Goal: Complete application form

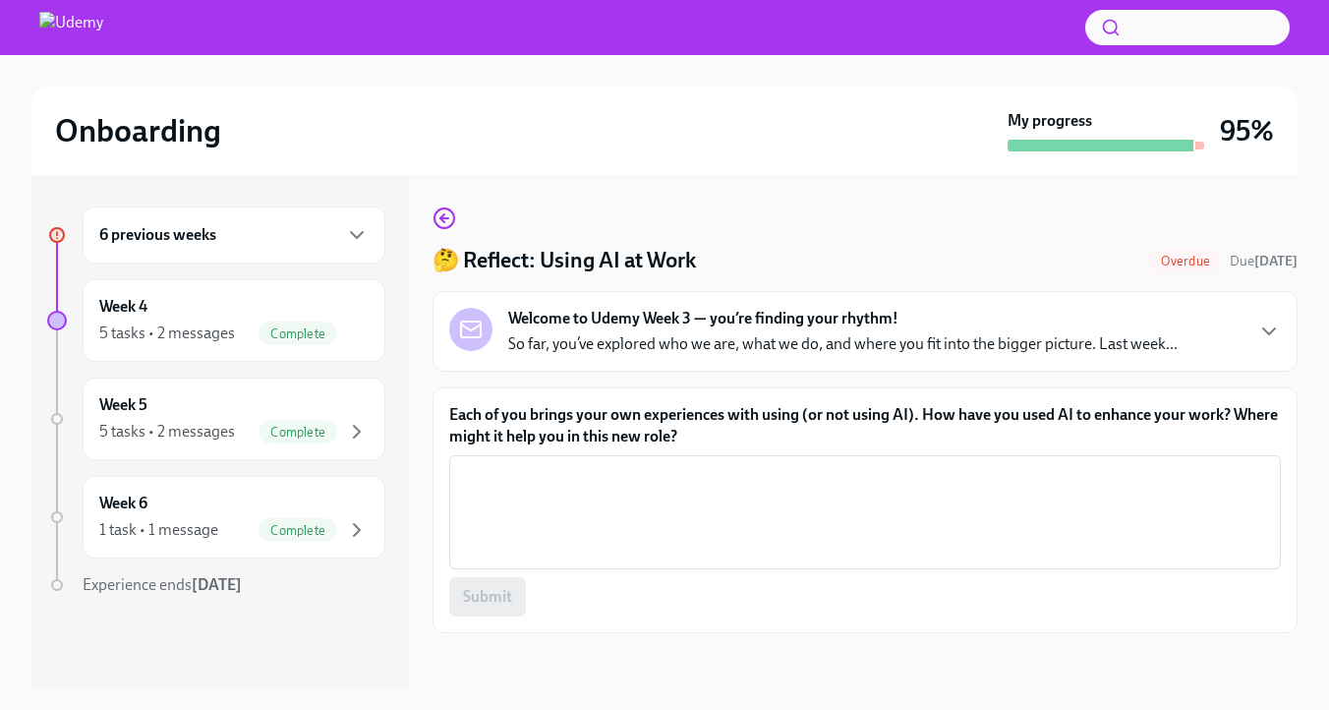
scroll to position [43, 0]
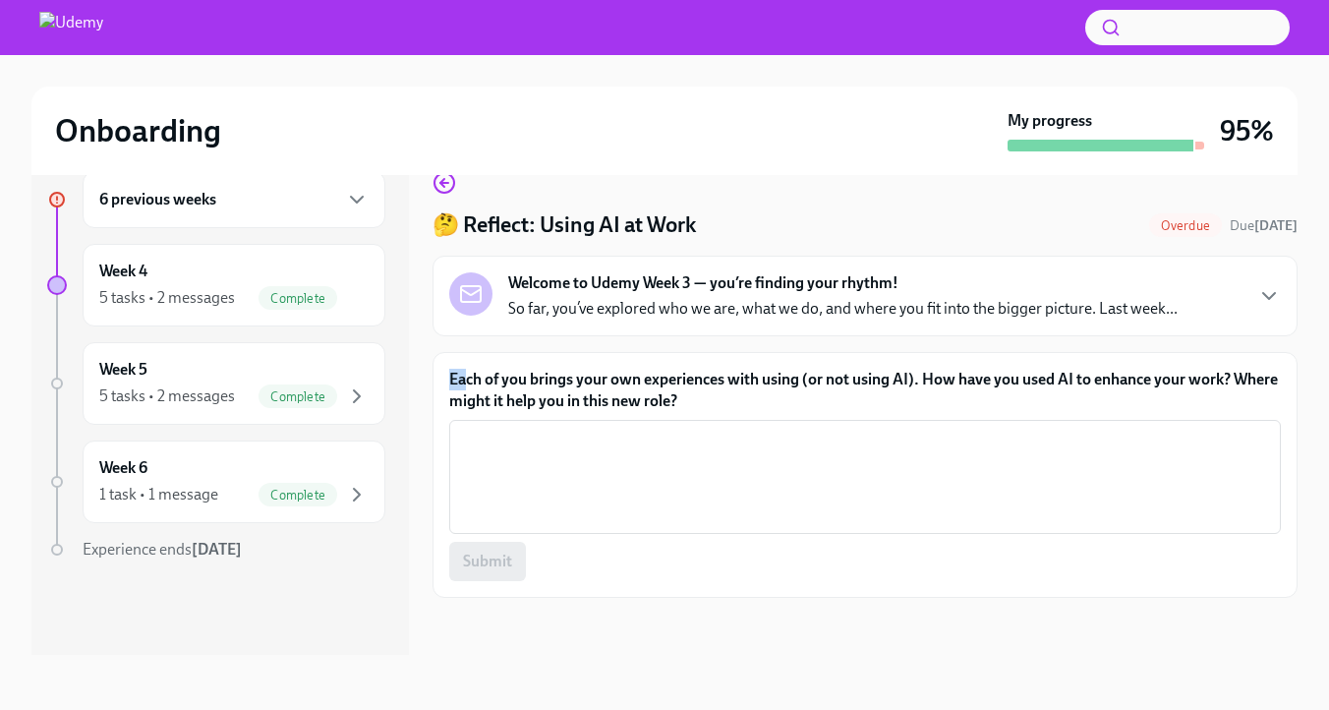
drag, startPoint x: 450, startPoint y: 424, endPoint x: 467, endPoint y: 416, distance: 18.5
click at [468, 412] on label "Each of you brings your own experiences with using (or not using AI). How have …" at bounding box center [865, 390] width 832 height 43
click at [479, 412] on label "Each of you brings your own experiences with using (or not using AI). How have …" at bounding box center [865, 390] width 832 height 43
click at [479, 430] on textarea "Each of you brings your own experiences with using (or not using AI). How have …" at bounding box center [865, 477] width 808 height 94
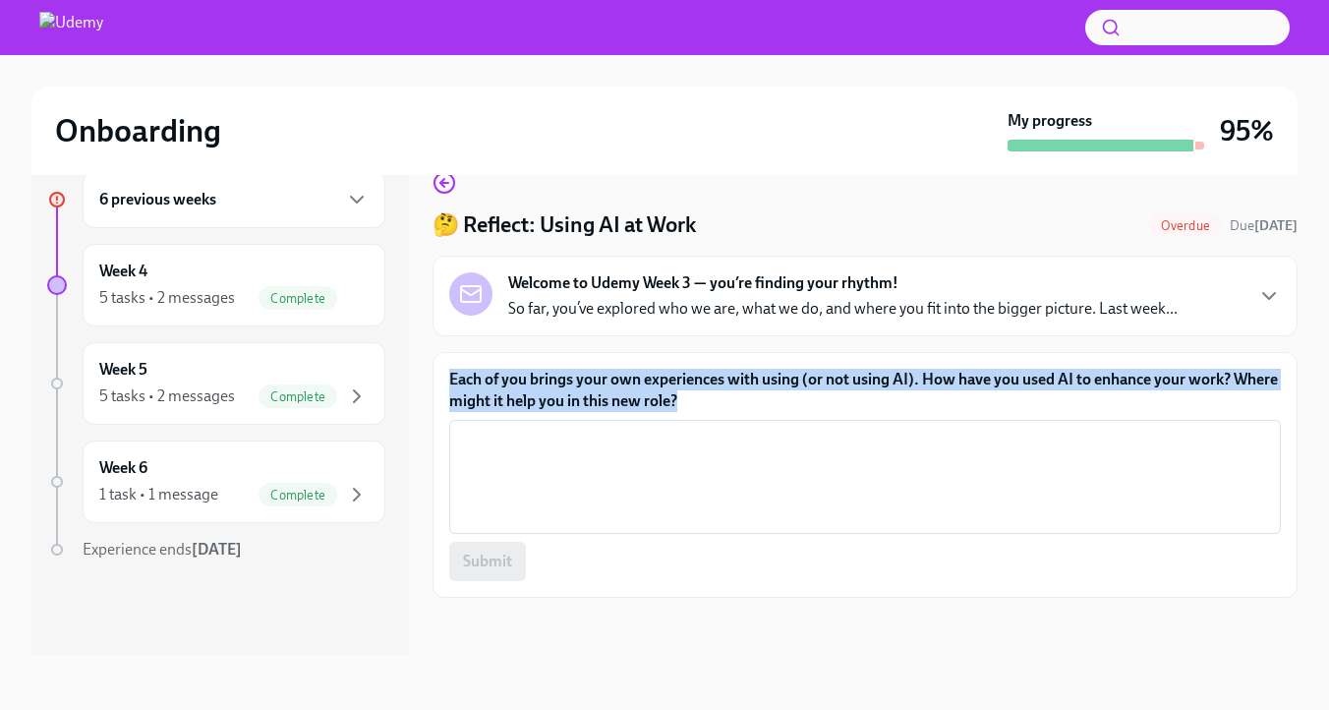
drag, startPoint x: 973, startPoint y: 454, endPoint x: 447, endPoint y: 424, distance: 526.7
click at [447, 424] on div "Each of you brings your own experiences with using (or not using AI). How have …" at bounding box center [864, 475] width 865 height 246
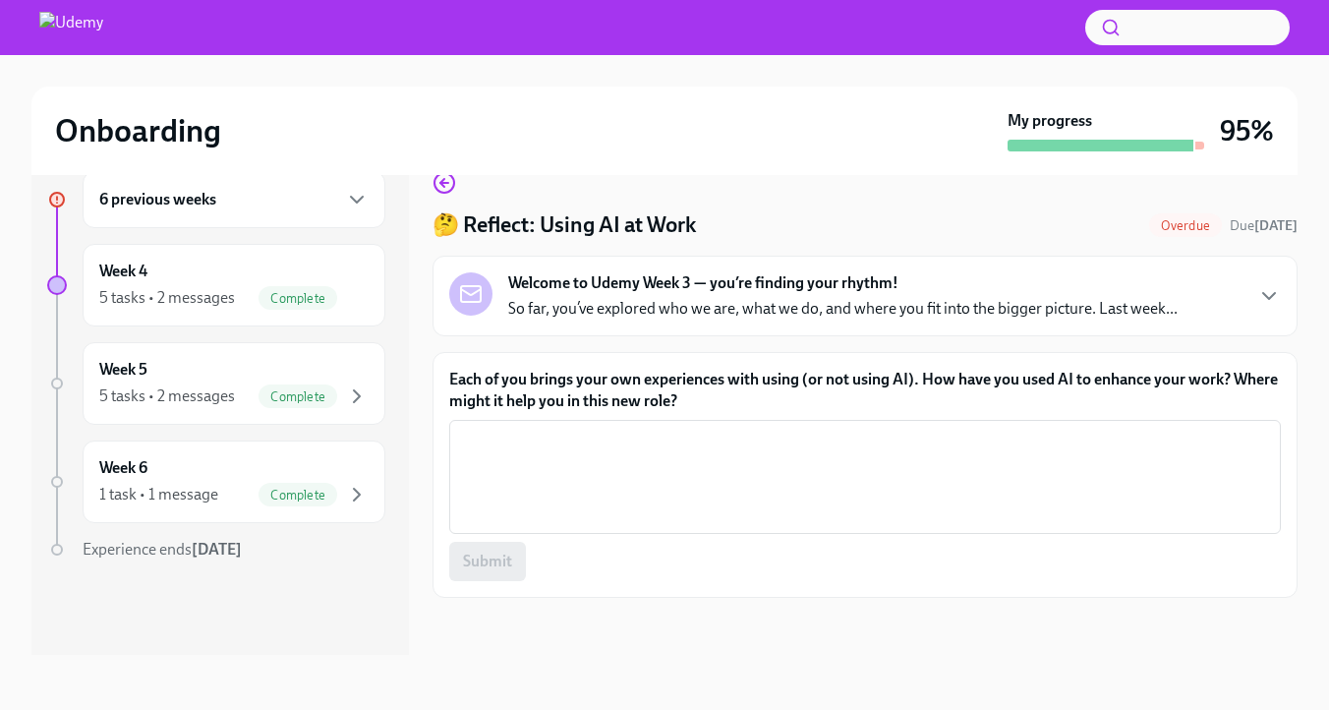
click at [458, 412] on label "Each of you brings your own experiences with using (or not using AI). How have …" at bounding box center [865, 390] width 832 height 43
click at [461, 430] on textarea "Each of you brings your own experiences with using (or not using AI). How have …" at bounding box center [865, 477] width 808 height 94
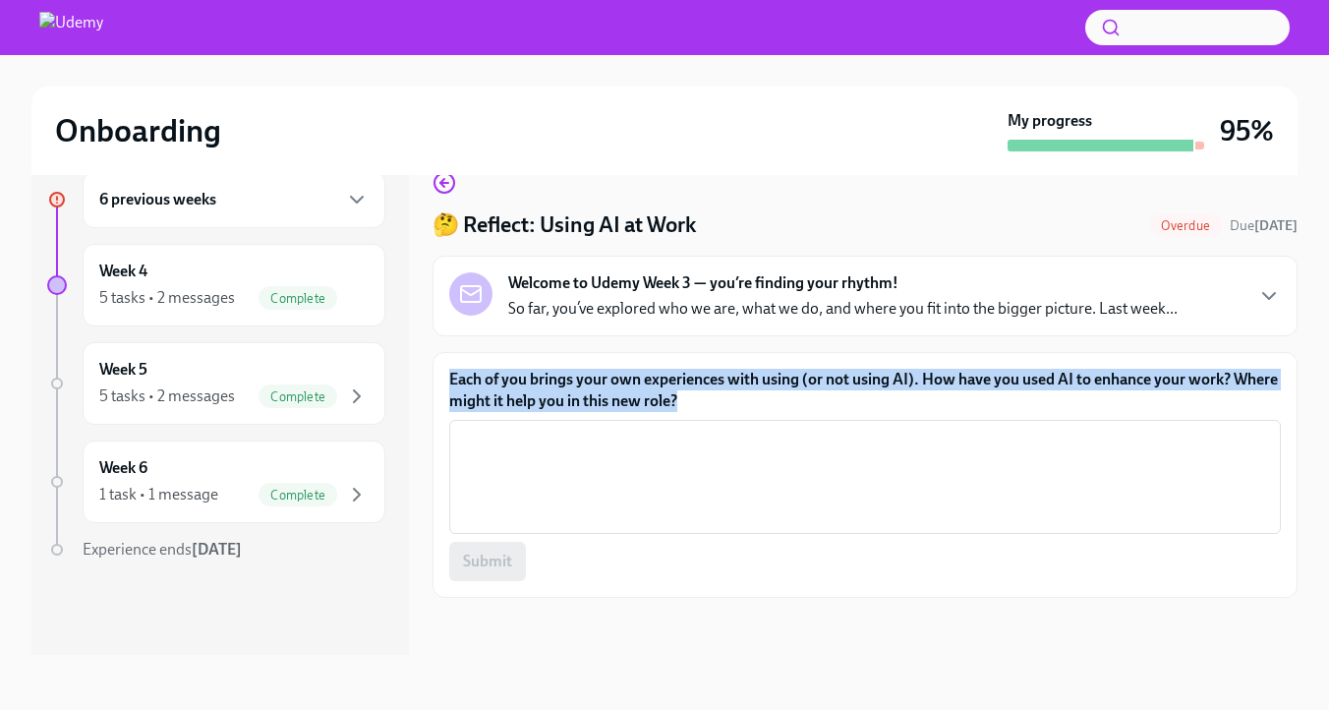
drag, startPoint x: 448, startPoint y: 424, endPoint x: 981, endPoint y: 458, distance: 533.8
click at [981, 458] on div "Each of you brings your own experiences with using (or not using AI). How have …" at bounding box center [864, 475] width 865 height 246
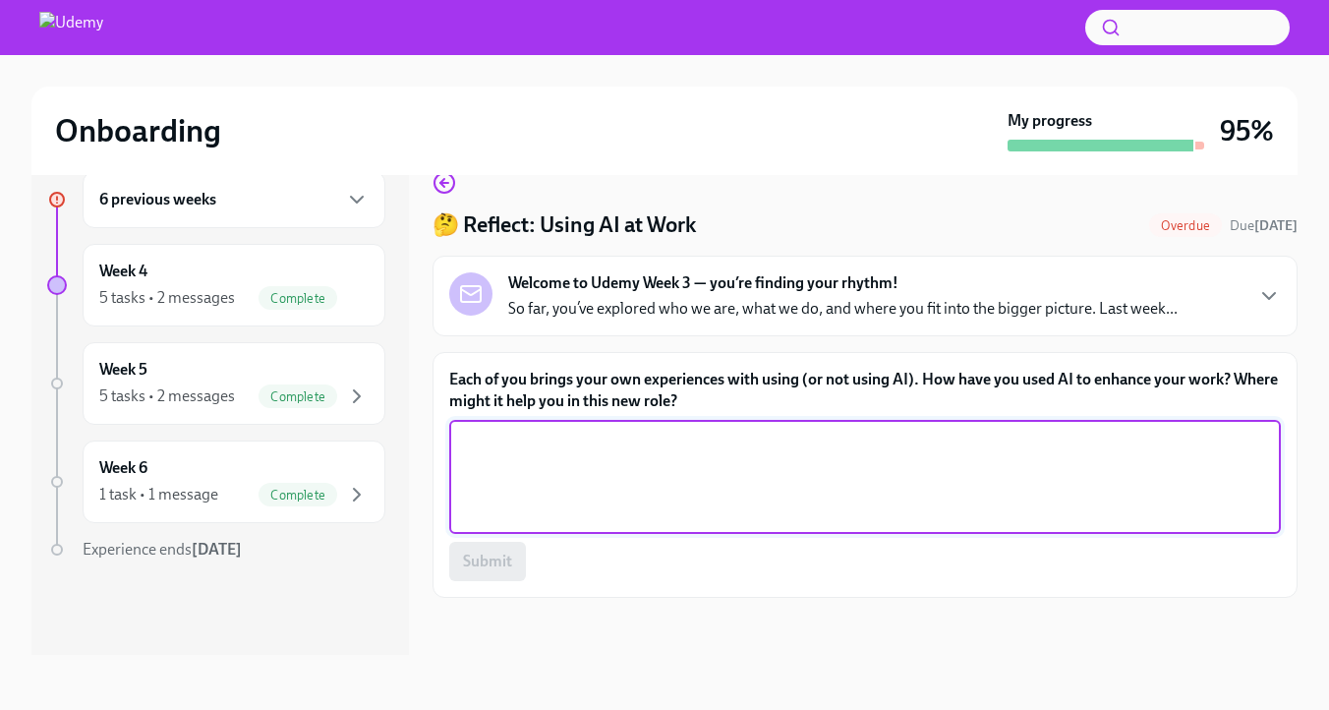
click at [658, 524] on textarea "Each of you brings your own experiences with using (or not using AI). How have …" at bounding box center [865, 477] width 808 height 94
click at [657, 490] on textarea "I've used Gemini to enchance my email...." at bounding box center [865, 477] width 808 height 94
click at [826, 512] on textarea "I've used Gemini to enhance my email...." at bounding box center [865, 477] width 808 height 94
click at [721, 497] on textarea "I've used Gemini to enhance my email...." at bounding box center [865, 477] width 808 height 94
click at [511, 524] on textarea "I've used Gemini to enhance email...." at bounding box center [865, 477] width 808 height 94
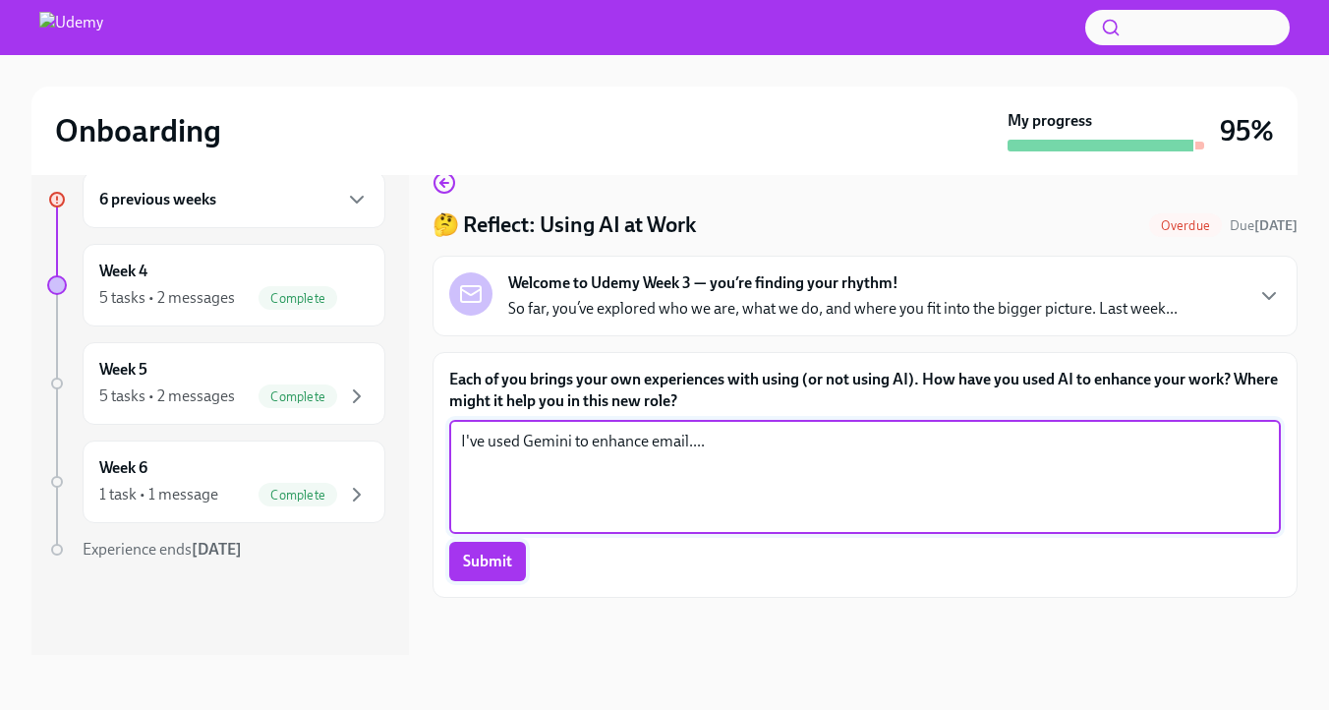
type textarea "I've used Gemini to enhance email...."
click at [493, 571] on span "Submit" at bounding box center [487, 561] width 49 height 20
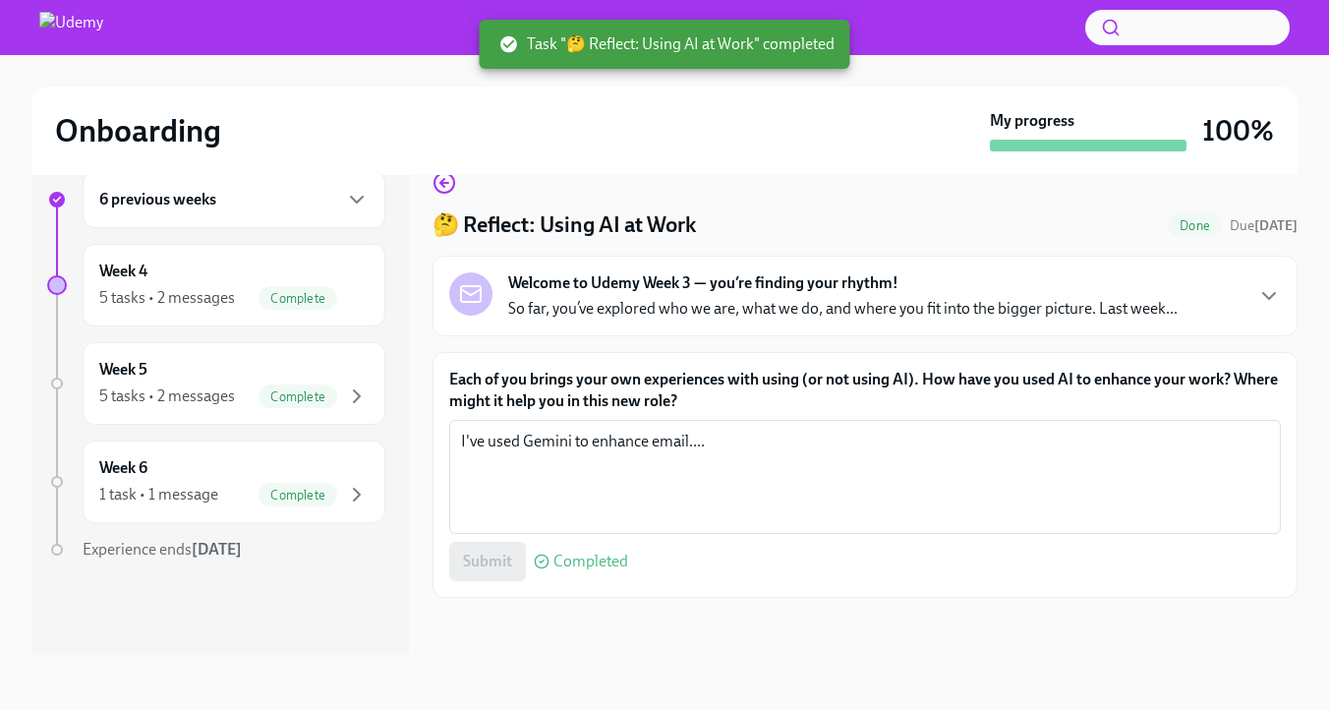
scroll to position [0, 0]
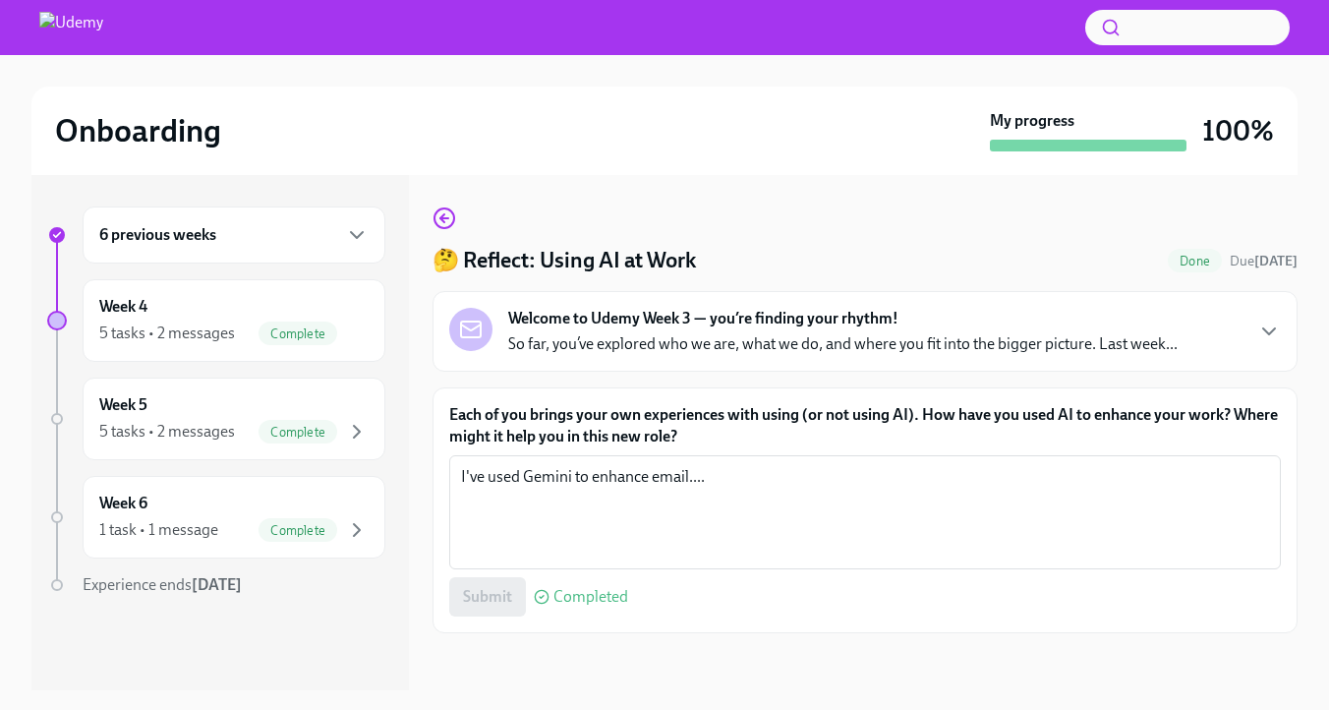
click at [60, 30] on img at bounding box center [71, 27] width 64 height 31
